Goal: Navigation & Orientation: Find specific page/section

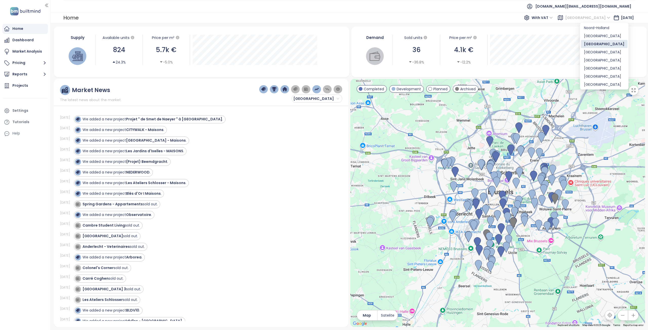
click at [589, 15] on span "[GEOGRAPHIC_DATA]" at bounding box center [587, 18] width 45 height 8
click at [593, 61] on div "[GEOGRAPHIC_DATA]" at bounding box center [604, 60] width 40 height 6
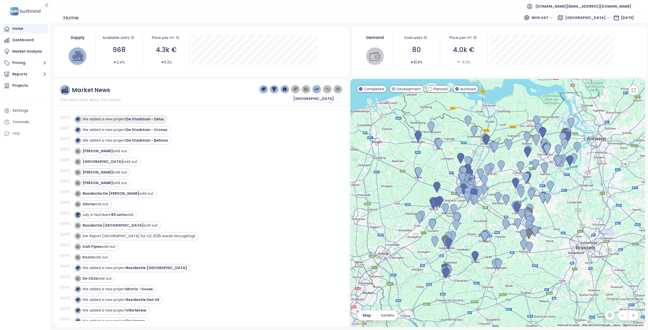
click at [143, 119] on strong "De Stadstuin - Zelus" at bounding box center [145, 119] width 38 height 5
click at [143, 129] on strong "De Stadstuin - Cronus" at bounding box center [146, 129] width 41 height 5
click at [155, 140] on strong "De Stadstuin - Bellona" at bounding box center [147, 140] width 42 height 5
click at [145, 120] on strong "De Stadstuin - Zelus" at bounding box center [145, 119] width 38 height 5
click at [24, 85] on div "Projects" at bounding box center [20, 85] width 16 height 6
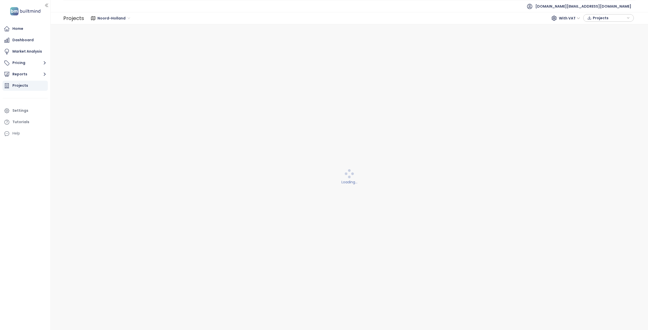
click at [121, 18] on span "Noord-Holland" at bounding box center [113, 18] width 33 height 8
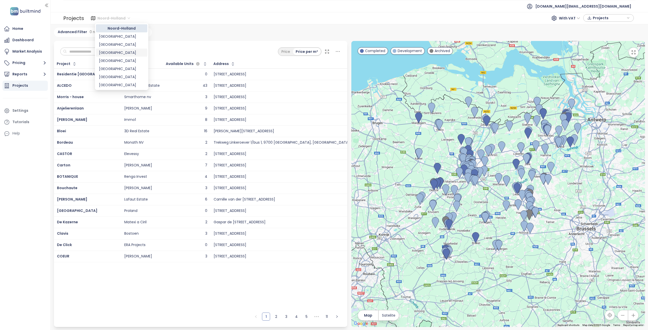
click at [116, 59] on div "[GEOGRAPHIC_DATA]" at bounding box center [121, 61] width 45 height 6
click at [90, 51] on input "text" at bounding box center [87, 52] width 41 height 8
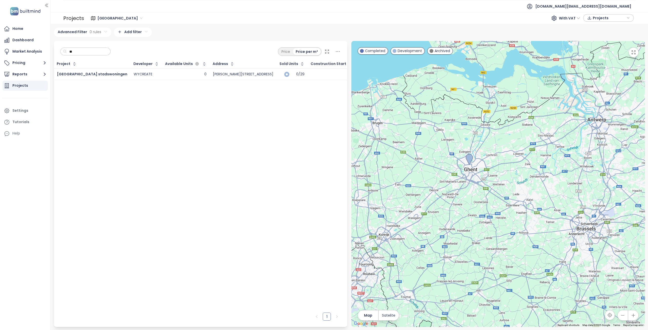
type input "*"
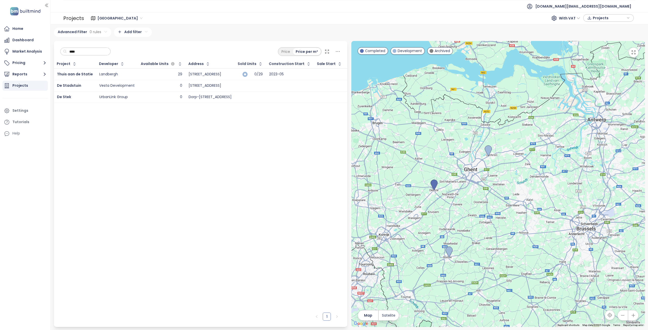
click at [99, 85] on div "Vesta Development" at bounding box center [116, 85] width 35 height 5
click at [70, 87] on span "De Stadstuin" at bounding box center [69, 85] width 24 height 5
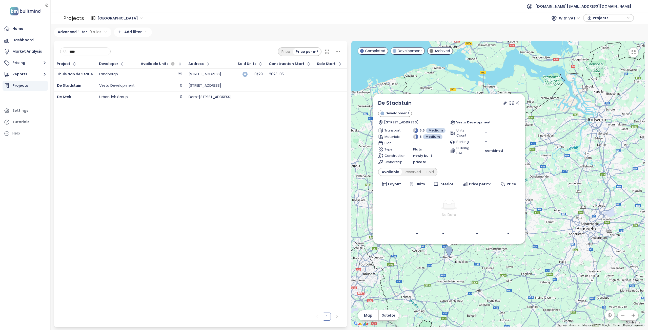
click at [517, 102] on icon at bounding box center [517, 103] width 3 height 3
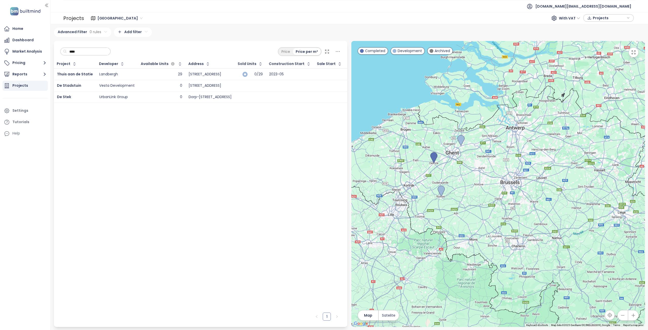
click at [86, 53] on input "****" at bounding box center [87, 52] width 41 height 8
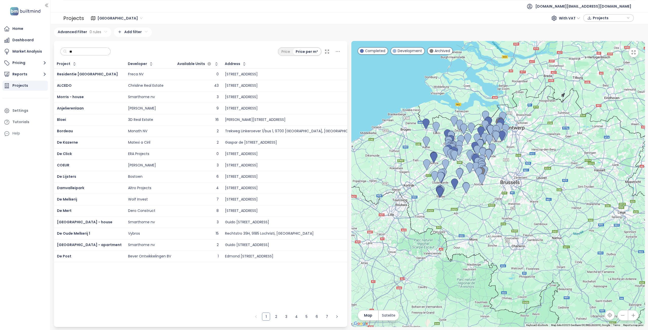
type input "*"
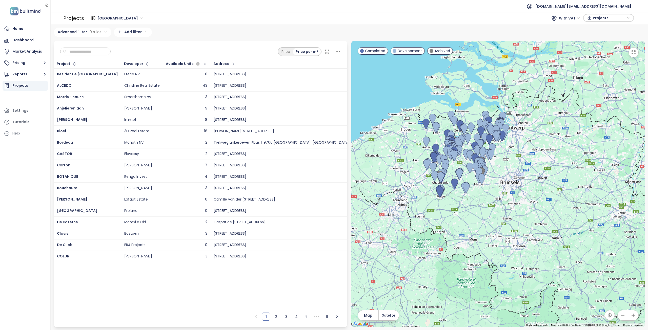
click at [109, 19] on span "[GEOGRAPHIC_DATA]" at bounding box center [119, 18] width 45 height 8
click at [120, 78] on div "[GEOGRAPHIC_DATA]" at bounding box center [121, 77] width 45 height 6
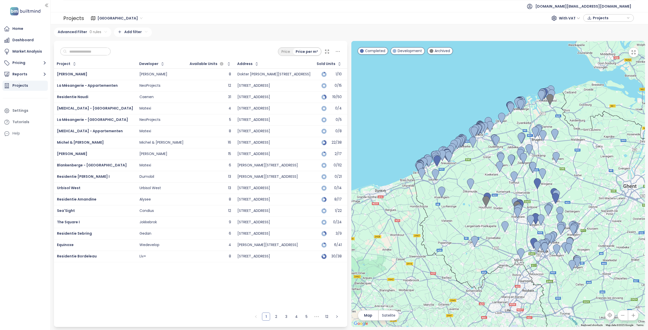
click at [93, 53] on input "text" at bounding box center [87, 52] width 41 height 8
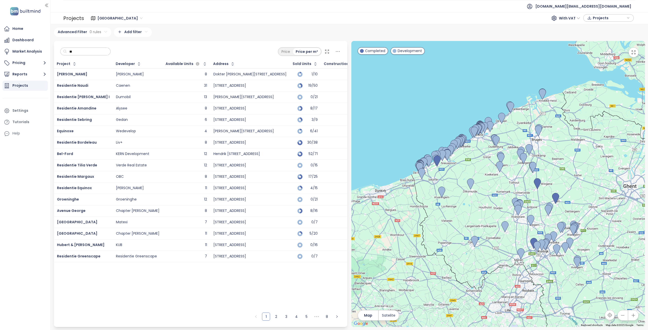
type input "*"
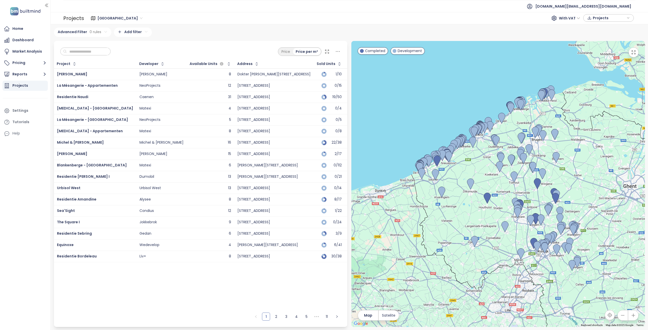
click at [102, 19] on span "[GEOGRAPHIC_DATA]" at bounding box center [119, 18] width 45 height 8
click at [116, 61] on div "[GEOGRAPHIC_DATA]" at bounding box center [121, 61] width 45 height 6
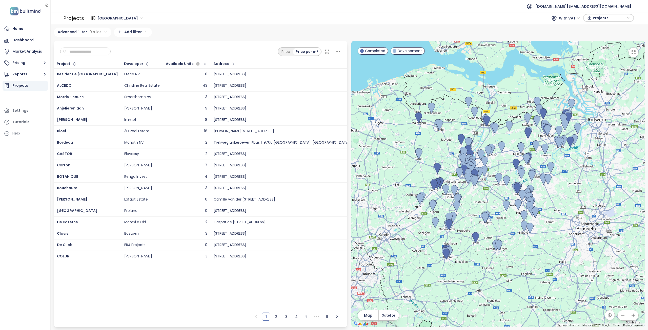
click at [97, 53] on input "text" at bounding box center [87, 52] width 41 height 8
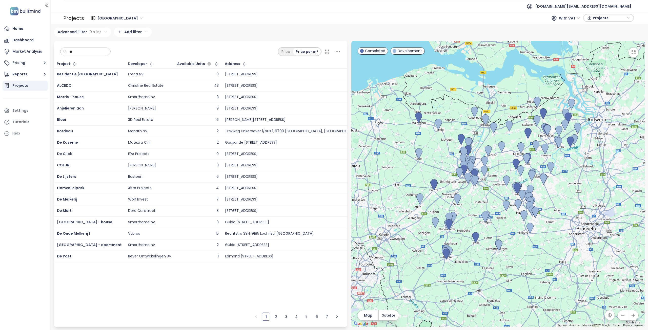
type input "*"
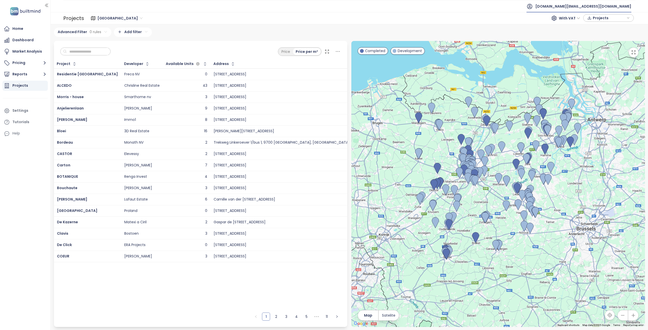
click at [615, 7] on span "[DOMAIN_NAME][EMAIL_ADDRESS][DOMAIN_NAME]" at bounding box center [583, 6] width 96 height 12
click at [593, 22] on span "Log out" at bounding box center [590, 20] width 13 height 5
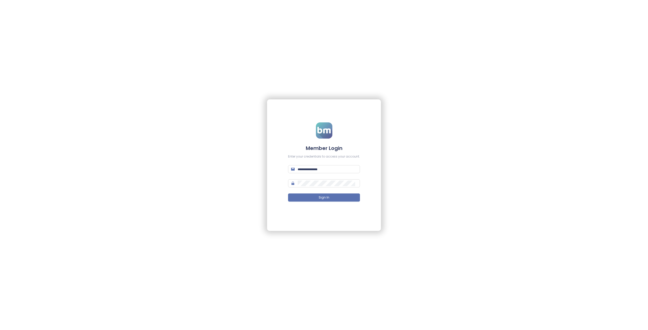
type input "**********"
click at [333, 198] on button "Sign In" at bounding box center [324, 198] width 72 height 8
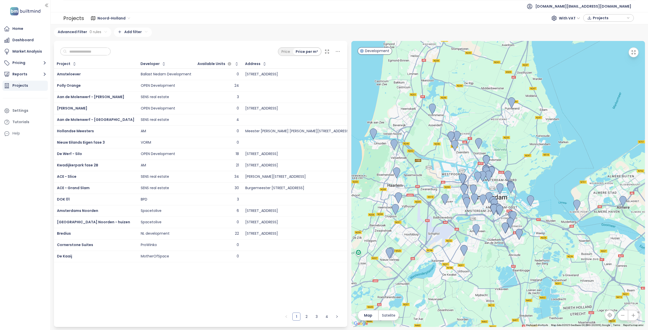
click at [108, 19] on span "Noord-Holland" at bounding box center [113, 18] width 33 height 8
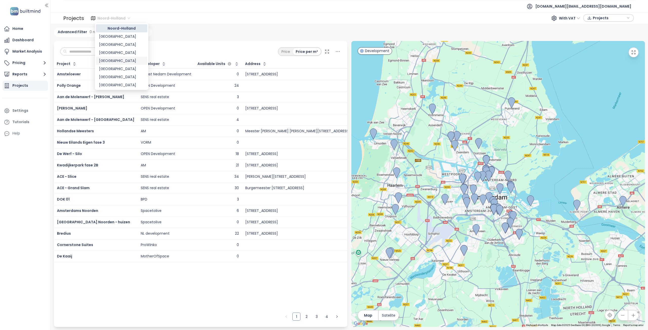
click at [114, 61] on div "[GEOGRAPHIC_DATA]" at bounding box center [121, 61] width 45 height 6
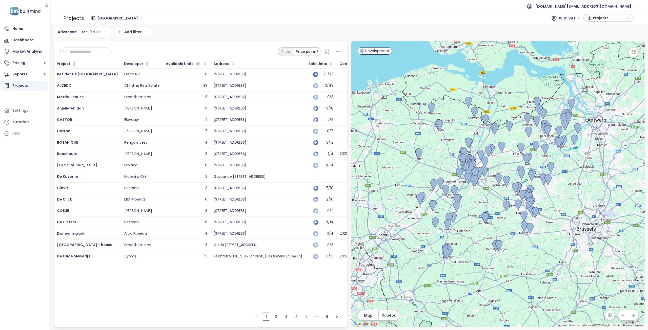
click at [90, 52] on input "text" at bounding box center [87, 52] width 41 height 8
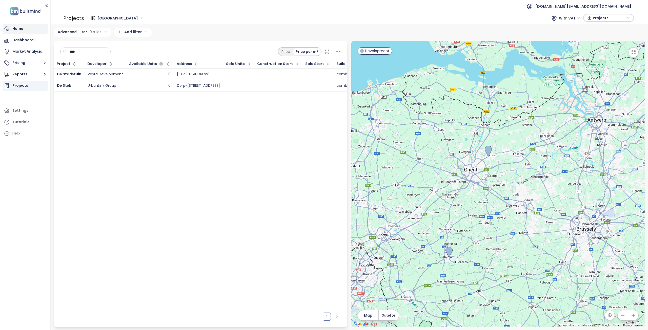
type input "****"
click at [28, 31] on div "Home" at bounding box center [25, 29] width 45 height 10
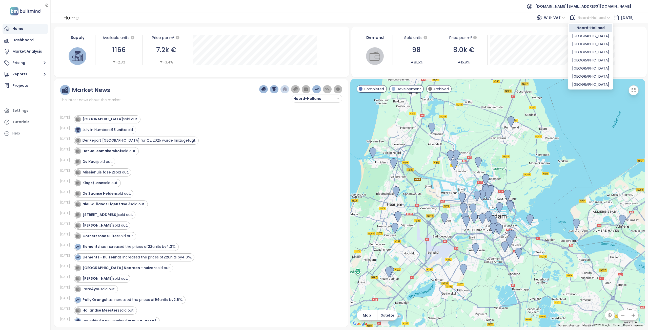
click at [577, 19] on span "Noord-Holland" at bounding box center [593, 18] width 33 height 8
click at [582, 61] on div "[GEOGRAPHIC_DATA]" at bounding box center [590, 60] width 37 height 6
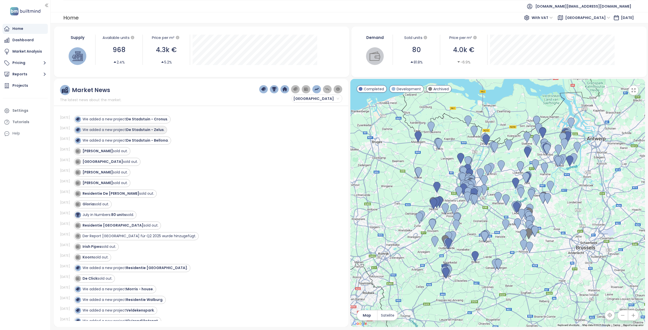
click at [139, 132] on strong "De Stadstuin - Zelus" at bounding box center [145, 129] width 38 height 5
click at [141, 121] on strong "De Stadstuin - Cronus" at bounding box center [146, 119] width 41 height 5
click at [141, 141] on strong "De Stadstuin - Bellona" at bounding box center [147, 140] width 42 height 5
click at [30, 87] on div "Projects" at bounding box center [25, 86] width 45 height 10
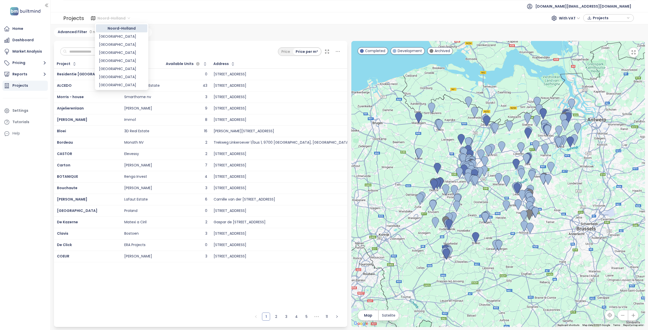
click at [113, 20] on span "Noord-Holland" at bounding box center [113, 18] width 33 height 8
click at [117, 62] on div "[GEOGRAPHIC_DATA]" at bounding box center [121, 61] width 45 height 6
click at [100, 51] on input "text" at bounding box center [87, 52] width 41 height 8
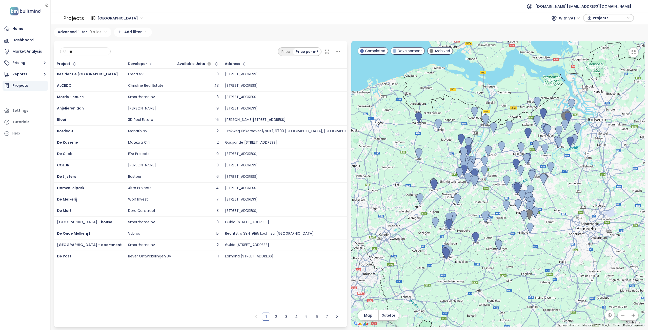
type input "*"
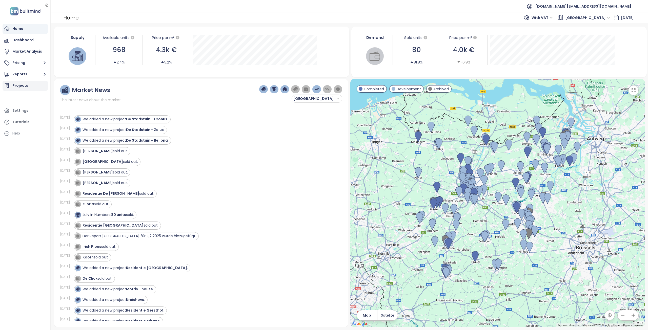
click at [23, 86] on div "Projects" at bounding box center [20, 85] width 16 height 6
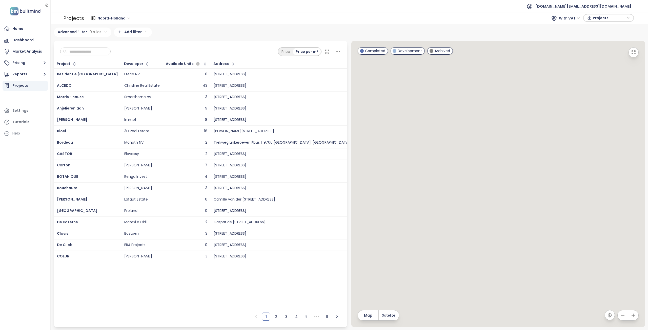
click at [111, 22] on div "Noord-Holland With VAT Projects" at bounding box center [359, 18] width 551 height 10
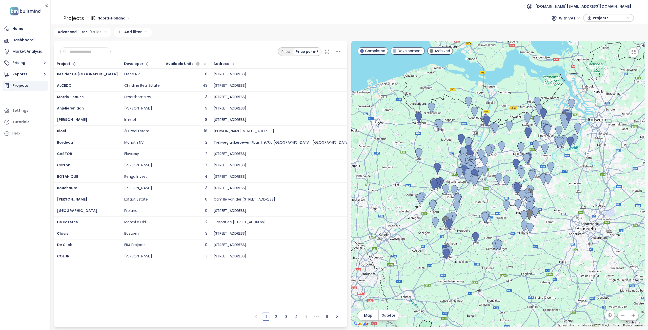
click at [111, 22] on div "Noord-Holland" at bounding box center [114, 18] width 37 height 8
click at [116, 59] on div "[GEOGRAPHIC_DATA]" at bounding box center [121, 61] width 45 height 6
click at [99, 51] on input "text" at bounding box center [87, 52] width 41 height 8
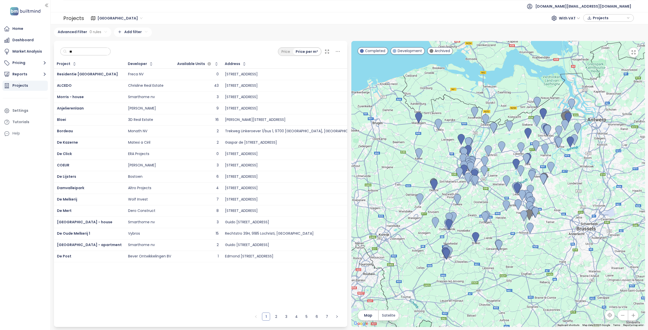
type input "*"
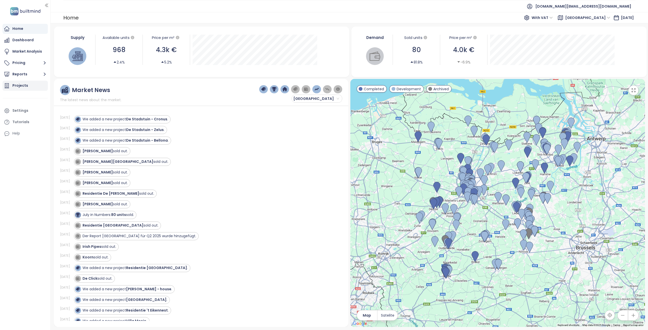
click at [28, 90] on div "Projects" at bounding box center [25, 86] width 45 height 10
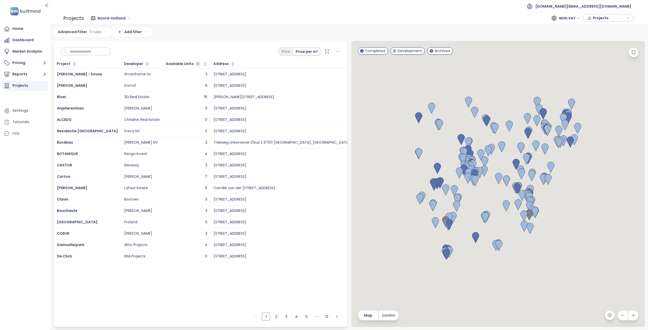
click at [115, 19] on span "Noord-Holland" at bounding box center [113, 18] width 33 height 8
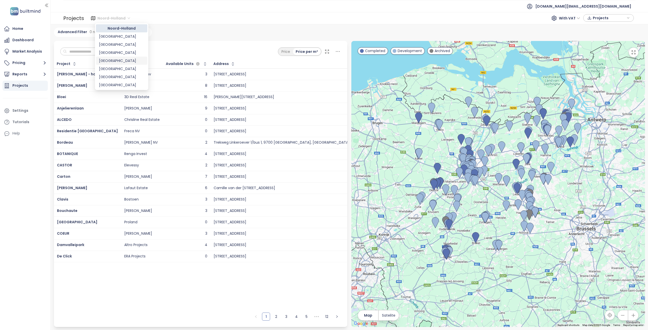
click at [119, 62] on div "[GEOGRAPHIC_DATA]" at bounding box center [121, 61] width 45 height 6
click at [93, 55] on input "text" at bounding box center [87, 52] width 41 height 8
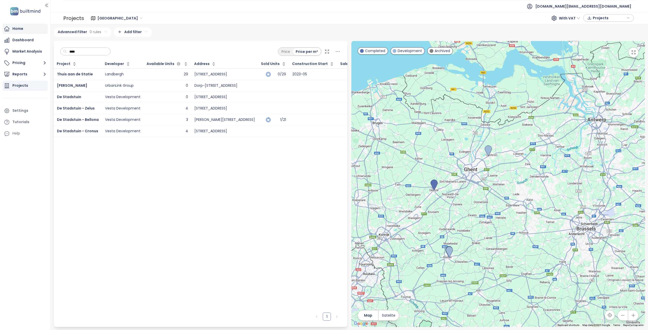
type input "****"
click at [29, 29] on div "Home" at bounding box center [25, 29] width 45 height 10
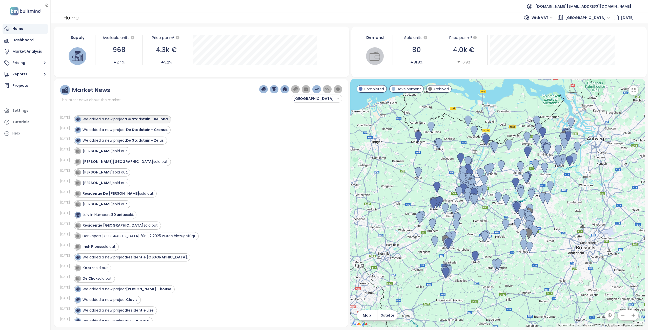
click at [120, 119] on div "We added a new project De Stadstuin - Bellona ." at bounding box center [125, 119] width 86 height 5
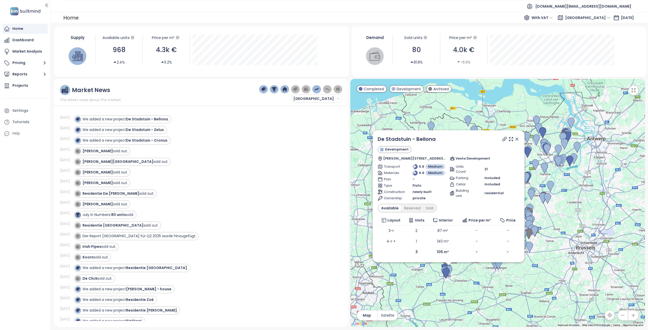
click at [517, 140] on icon at bounding box center [516, 139] width 5 height 5
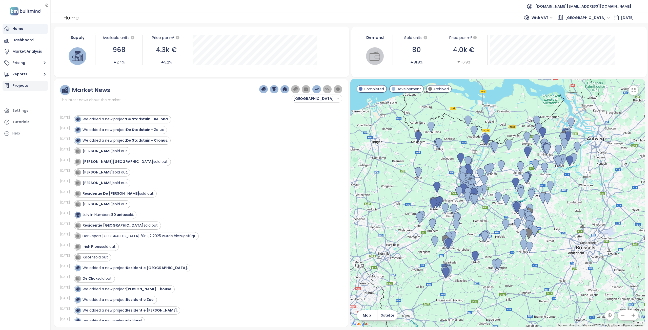
click at [19, 87] on div "Projects" at bounding box center [20, 85] width 16 height 6
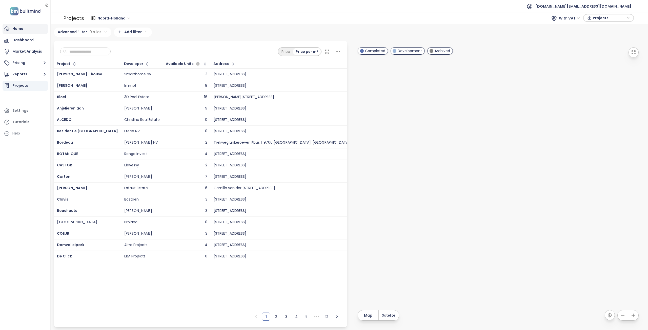
click at [22, 29] on div "Home" at bounding box center [17, 29] width 11 height 6
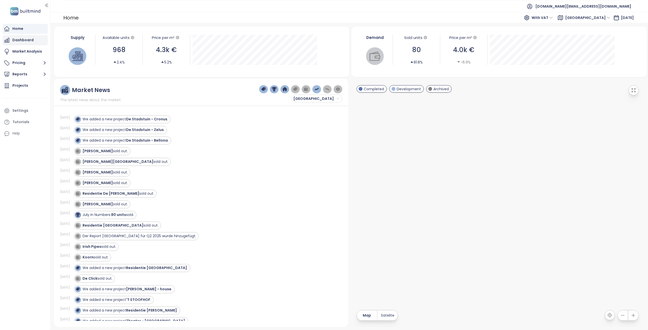
click at [28, 41] on div "Dashboard" at bounding box center [22, 40] width 21 height 6
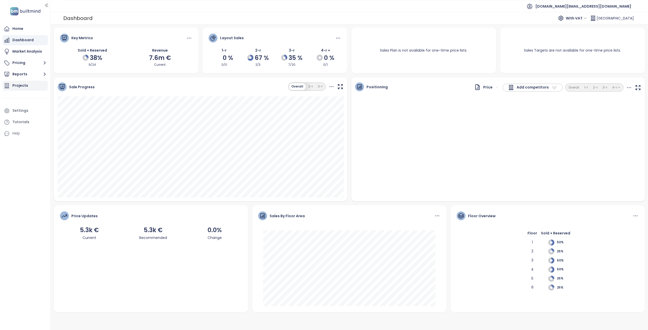
click at [22, 83] on div "Projects" at bounding box center [20, 85] width 16 height 6
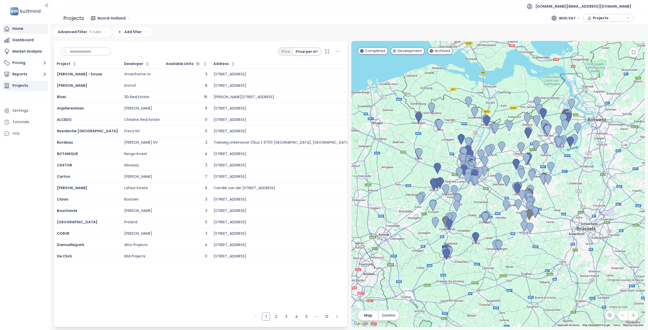
click at [28, 30] on div "Home" at bounding box center [25, 29] width 45 height 10
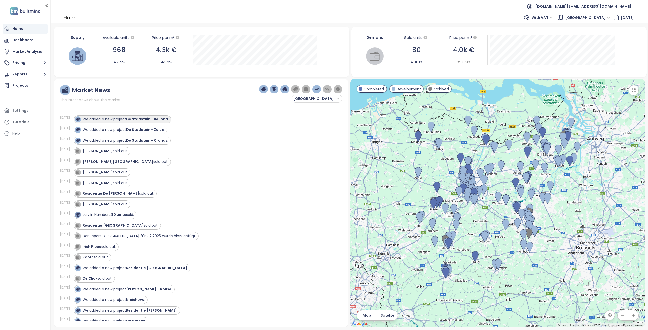
click at [158, 122] on div "We added a new project De Stadstuin - Bellona ." at bounding box center [122, 119] width 94 height 6
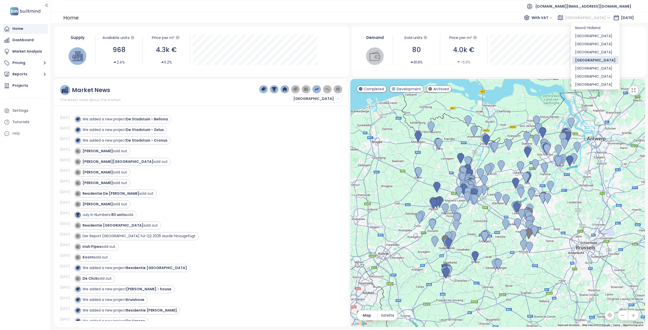
click at [584, 16] on span "[GEOGRAPHIC_DATA]" at bounding box center [587, 18] width 45 height 8
click at [589, 75] on div "[GEOGRAPHIC_DATA]" at bounding box center [595, 77] width 40 height 6
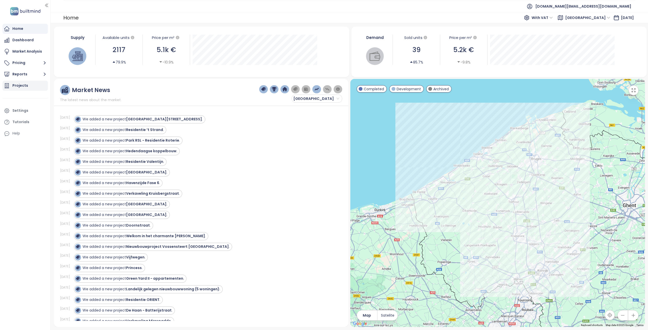
click at [26, 87] on div "Projects" at bounding box center [20, 85] width 16 height 6
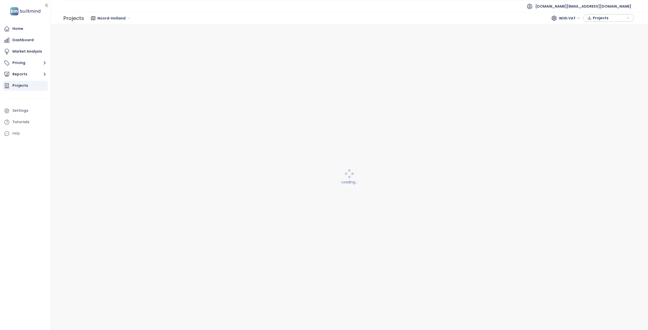
click at [114, 17] on span "Noord-Holland" at bounding box center [113, 18] width 33 height 8
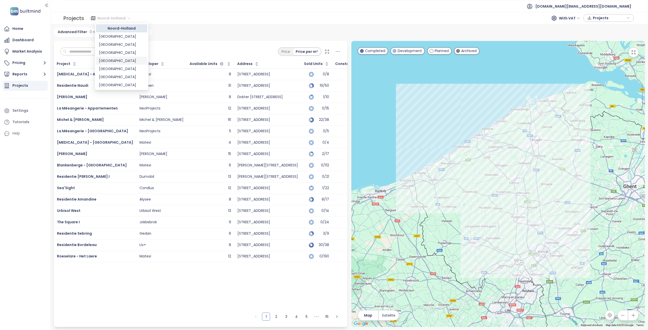
click at [115, 60] on div "[GEOGRAPHIC_DATA]" at bounding box center [121, 61] width 45 height 6
